Goal: Task Accomplishment & Management: Manage account settings

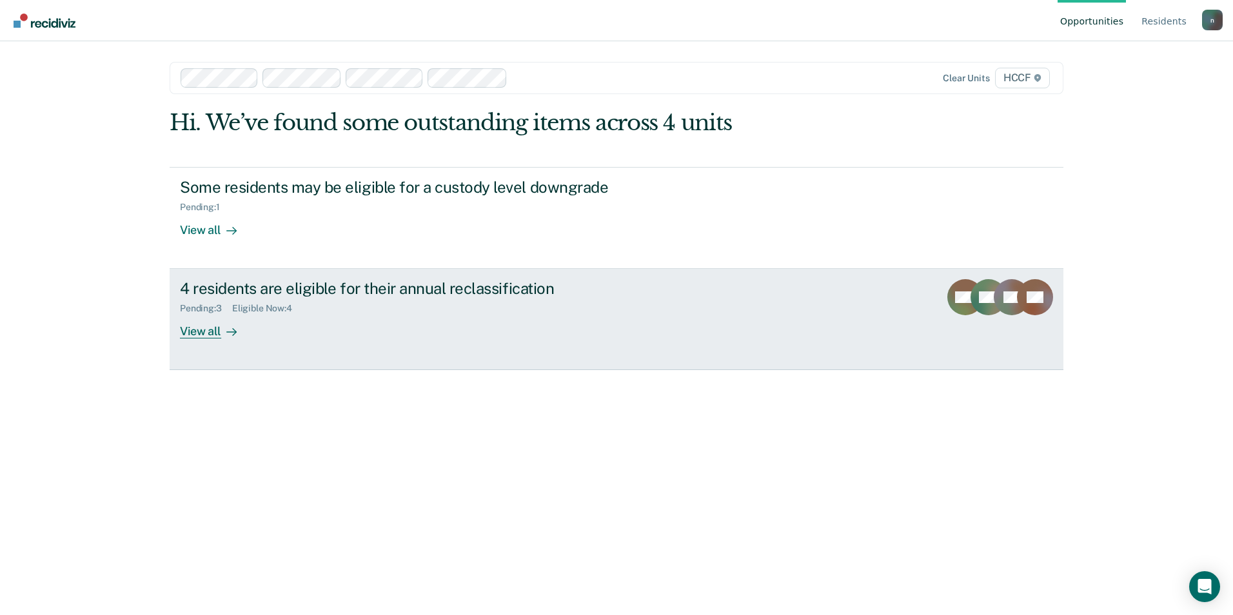
click at [696, 304] on link "4 residents are eligible for their annual reclassification Pending : 3 Eligible…" at bounding box center [617, 319] width 894 height 101
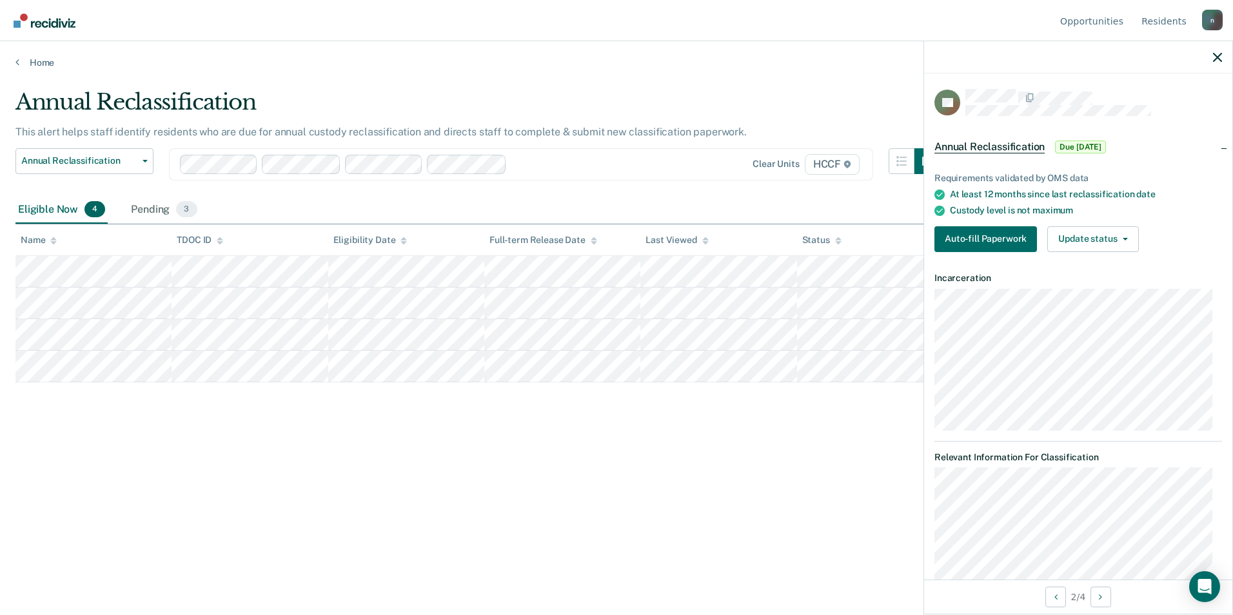
click at [838, 418] on div "Annual Reclassification This alert helps staff identify residents who are due f…" at bounding box center [616, 303] width 1202 height 429
click at [1220, 57] on icon "button" at bounding box center [1217, 57] width 9 height 9
